Goal: Book appointment/travel/reservation

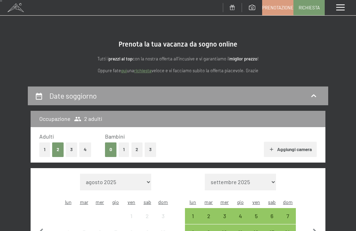
scroll to position [56, 0]
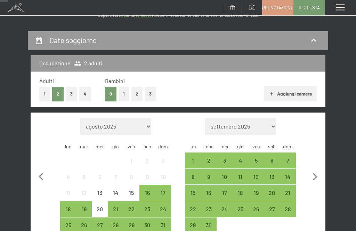
click at [128, 93] on button "1" at bounding box center [124, 94] width 11 height 14
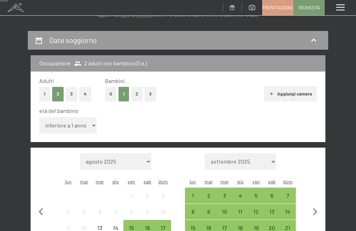
click at [80, 122] on select "inferiore a 1 anno 1 anno 2 anni 3 anni 4 anni 5 anni 6 anni 7 anni 8 anni 9 an…" at bounding box center [67, 125] width 57 height 17
select select "8"
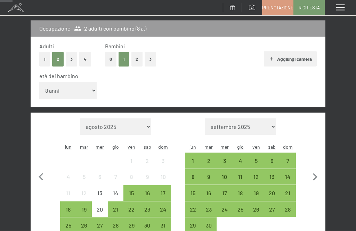
scroll to position [91, 0]
click at [150, 190] on div "16" at bounding box center [147, 197] width 15 height 15
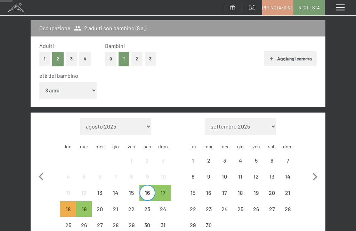
click at [87, 207] on div "19" at bounding box center [84, 214] width 15 height 15
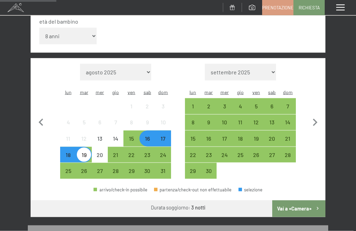
scroll to position [147, 0]
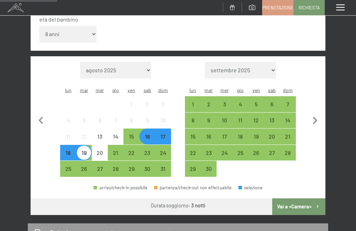
click at [304, 199] on button "Vai a «Camera»" at bounding box center [298, 207] width 53 height 17
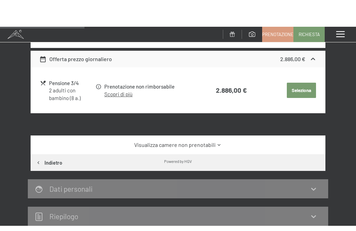
scroll to position [0, 0]
